Goal: Use online tool/utility: Utilize a website feature to perform a specific function

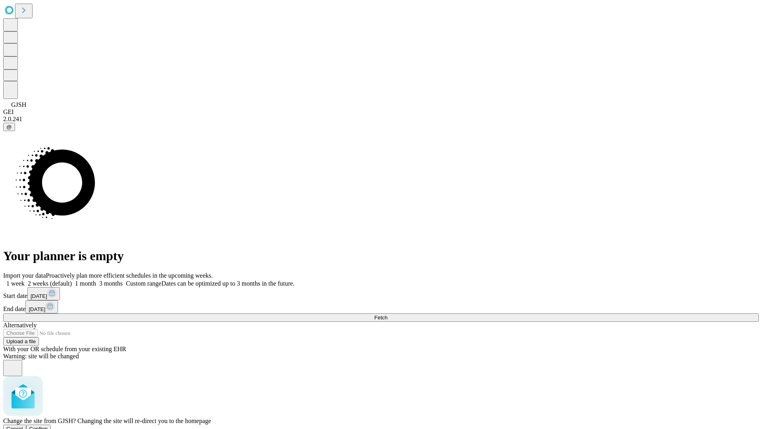
click at [48, 426] on span "Confirm" at bounding box center [38, 429] width 19 height 6
click at [25, 280] on label "1 week" at bounding box center [13, 283] width 21 height 7
click at [387, 314] on span "Fetch" at bounding box center [380, 317] width 13 height 6
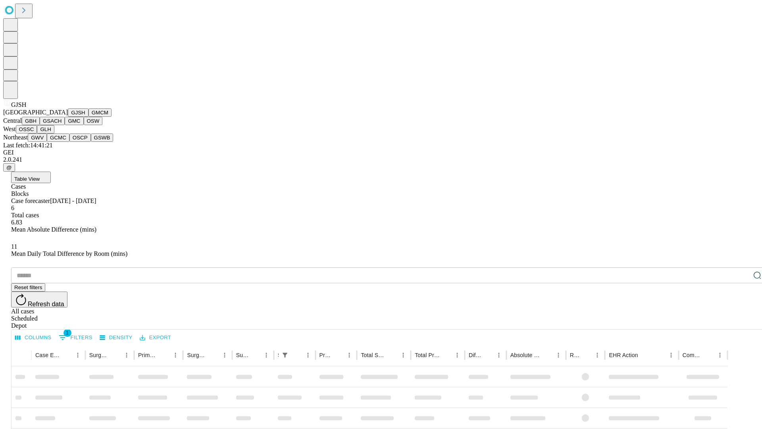
click at [89, 117] on button "GMCM" at bounding box center [100, 112] width 23 height 8
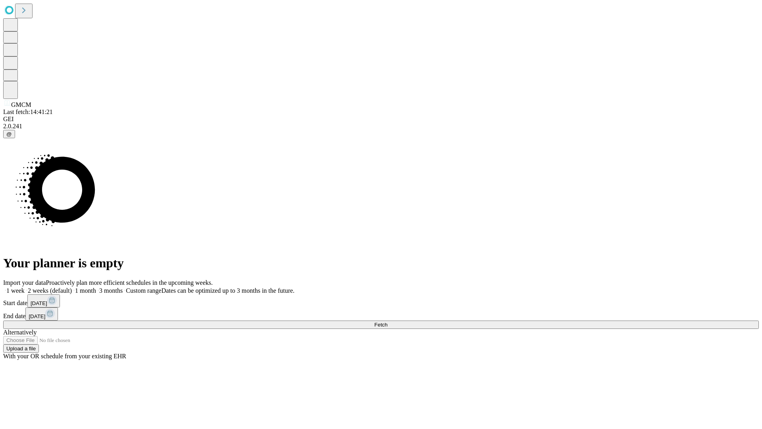
click at [387, 322] on span "Fetch" at bounding box center [380, 325] width 13 height 6
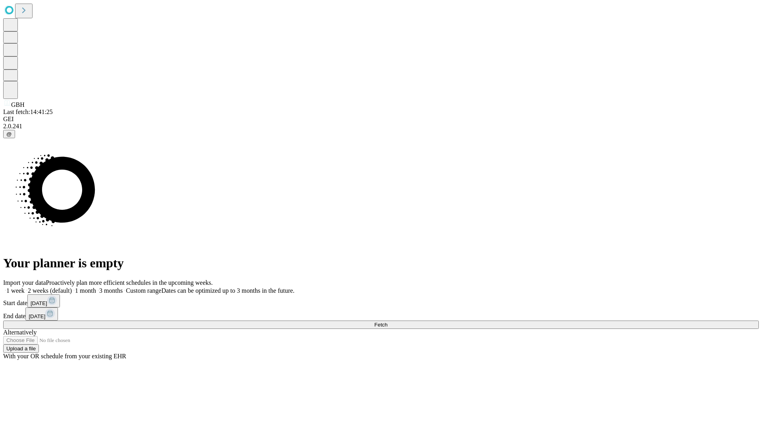
click at [25, 287] on label "1 week" at bounding box center [13, 290] width 21 height 7
click at [387, 322] on span "Fetch" at bounding box center [380, 325] width 13 height 6
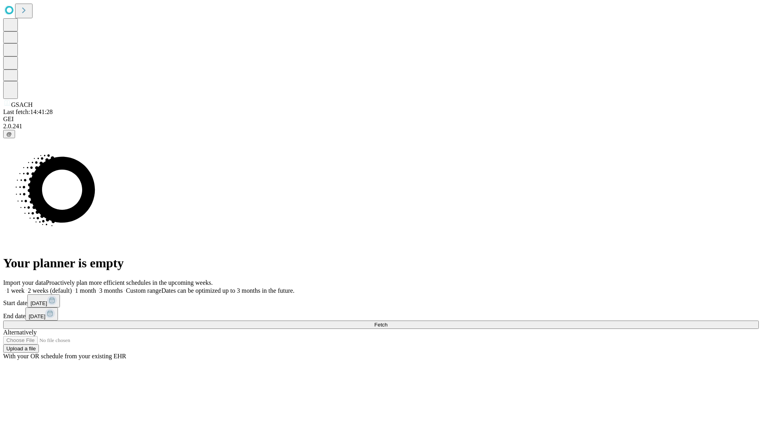
click at [387, 322] on span "Fetch" at bounding box center [380, 325] width 13 height 6
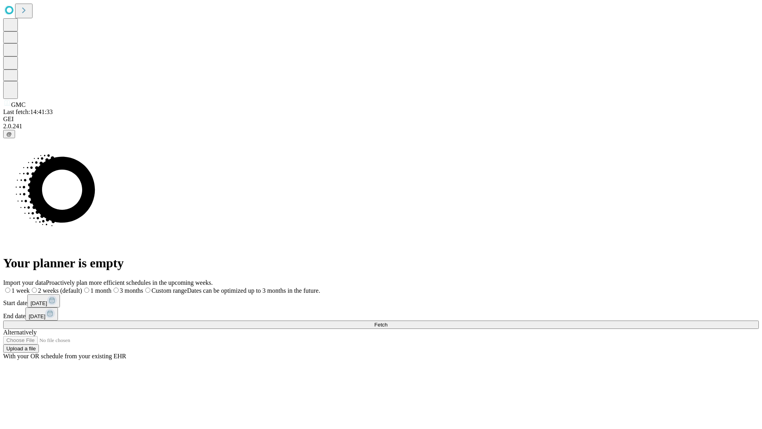
click at [30, 287] on label "1 week" at bounding box center [16, 290] width 27 height 7
click at [387, 322] on span "Fetch" at bounding box center [380, 325] width 13 height 6
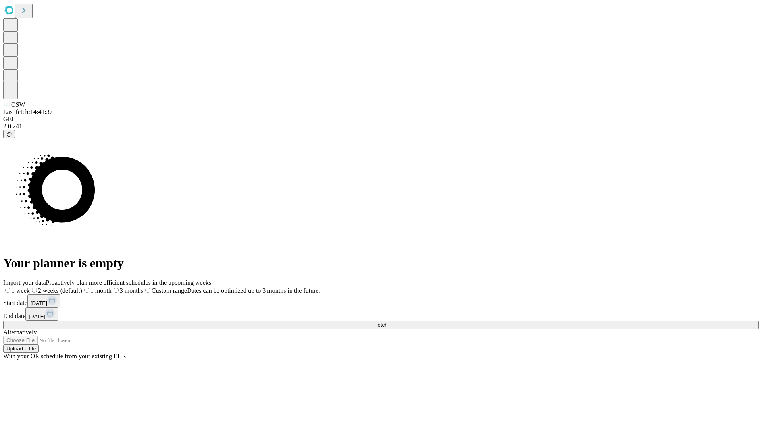
click at [30, 287] on label "1 week" at bounding box center [16, 290] width 27 height 7
click at [387, 322] on span "Fetch" at bounding box center [380, 325] width 13 height 6
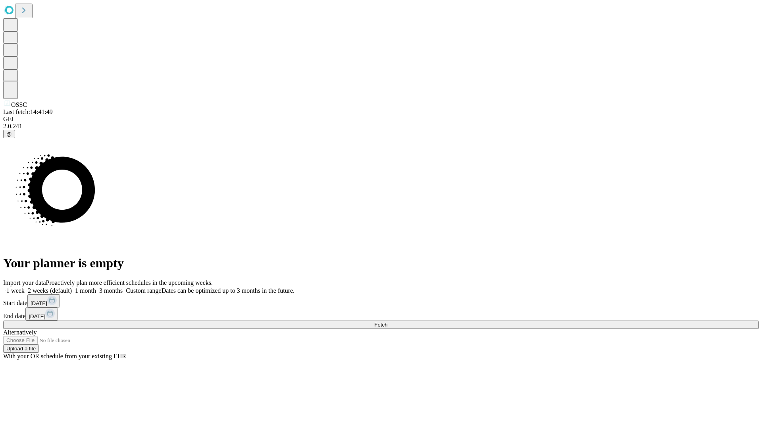
click at [25, 287] on label "1 week" at bounding box center [13, 290] width 21 height 7
click at [387, 322] on span "Fetch" at bounding box center [380, 325] width 13 height 6
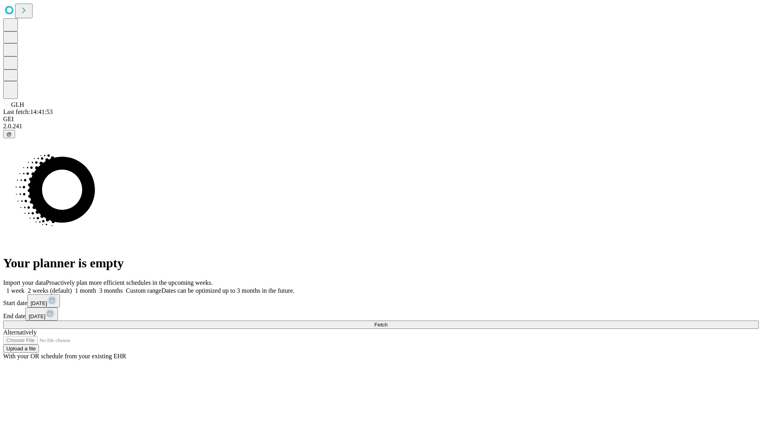
click at [25, 287] on label "1 week" at bounding box center [13, 290] width 21 height 7
click at [387, 322] on span "Fetch" at bounding box center [380, 325] width 13 height 6
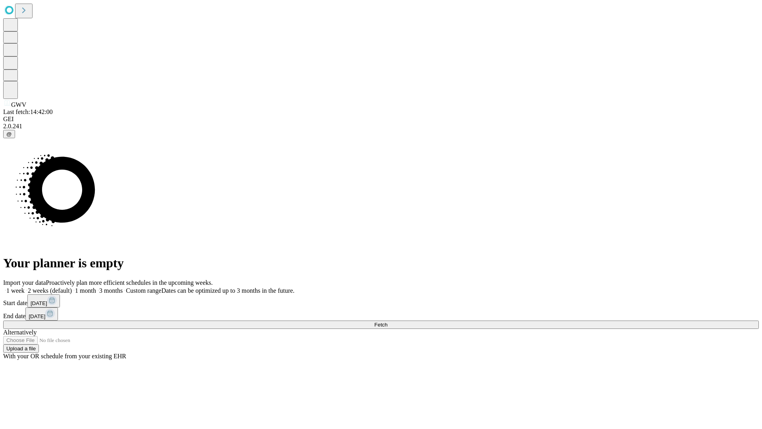
click at [25, 287] on label "1 week" at bounding box center [13, 290] width 21 height 7
click at [387, 322] on span "Fetch" at bounding box center [380, 325] width 13 height 6
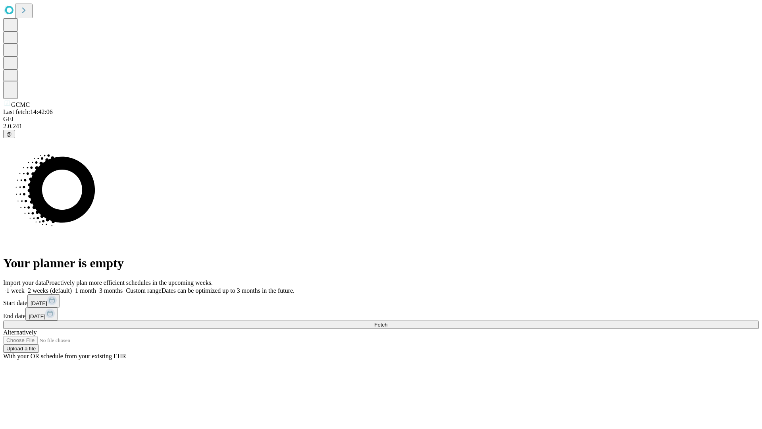
click at [25, 287] on label "1 week" at bounding box center [13, 290] width 21 height 7
click at [387, 322] on span "Fetch" at bounding box center [380, 325] width 13 height 6
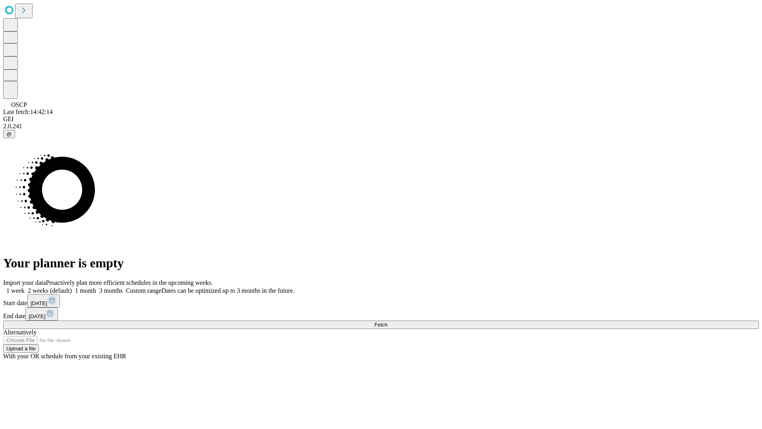
click at [25, 287] on label "1 week" at bounding box center [13, 290] width 21 height 7
click at [387, 322] on span "Fetch" at bounding box center [380, 325] width 13 height 6
